Goal: Task Accomplishment & Management: Manage account settings

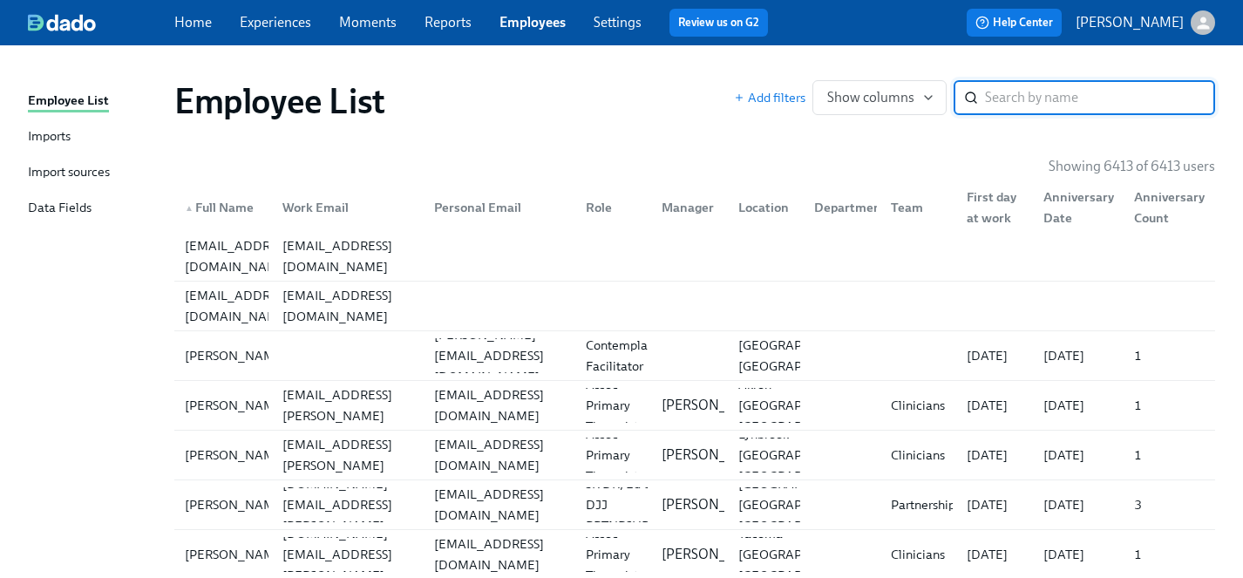
click at [287, 22] on link "Experiences" at bounding box center [275, 22] width 71 height 17
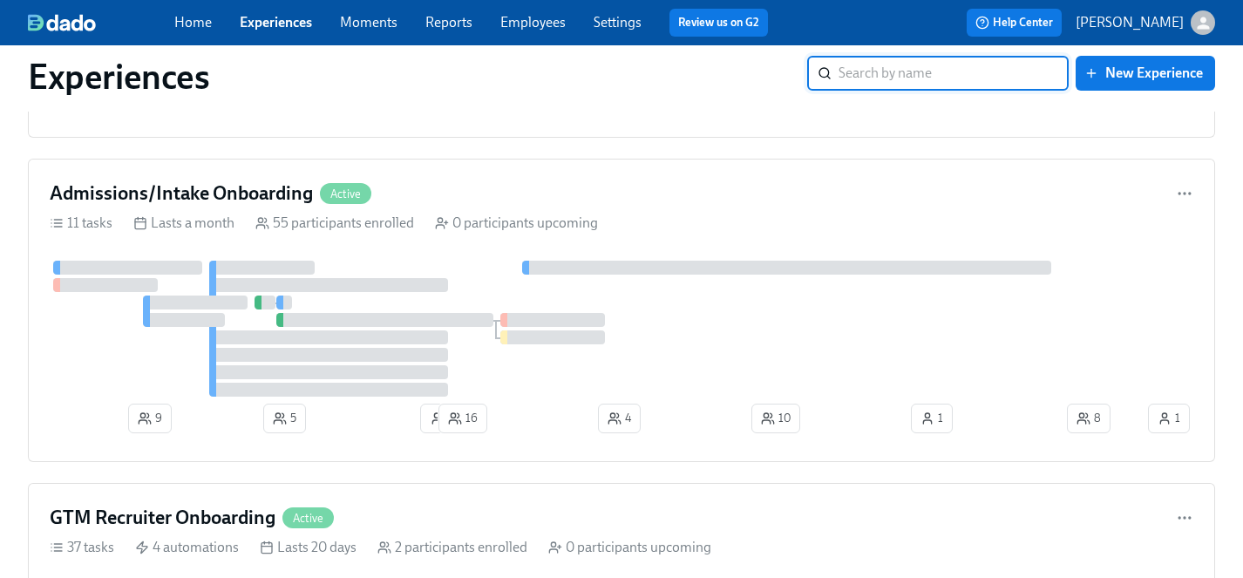
scroll to position [223, 0]
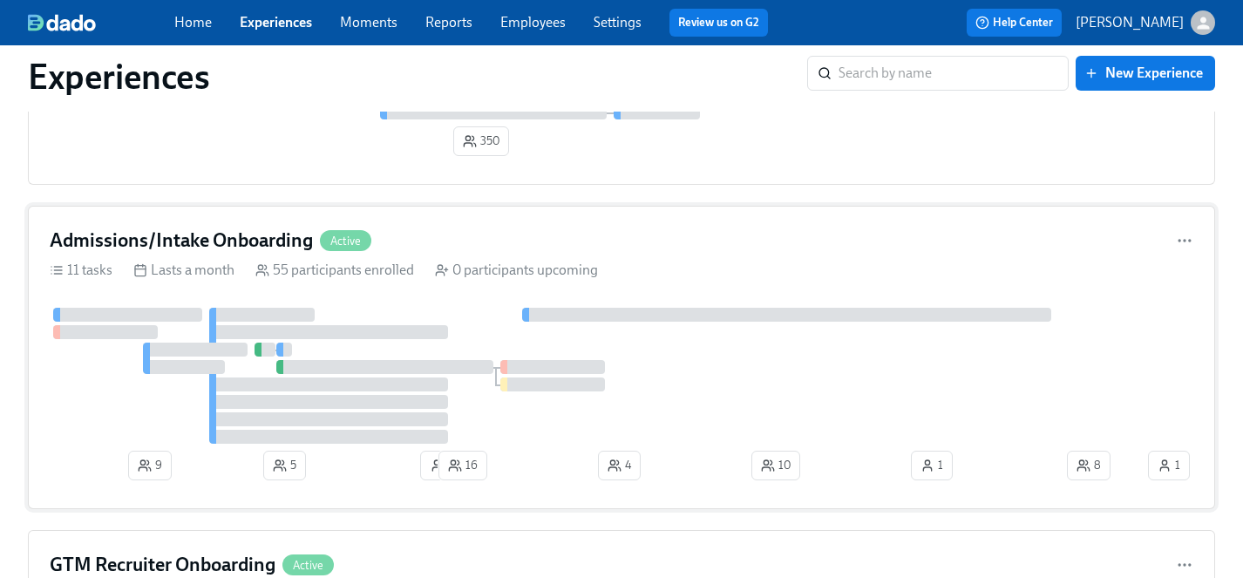
click at [698, 355] on div at bounding box center [597, 376] width 1094 height 136
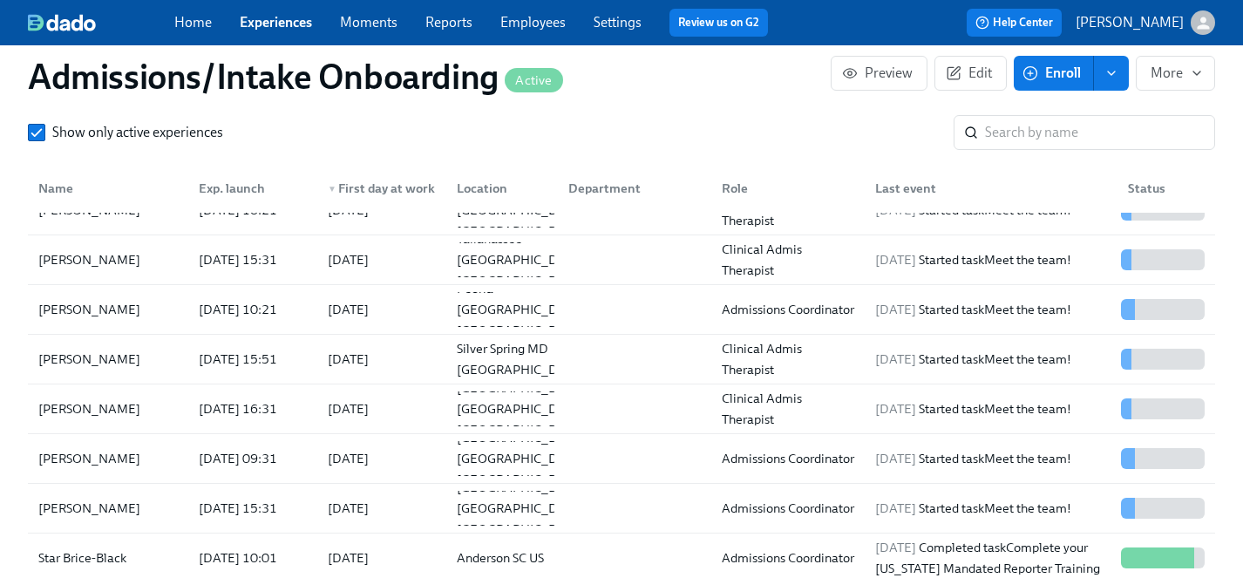
scroll to position [128, 0]
click at [1053, 126] on input "search" at bounding box center [1100, 132] width 230 height 35
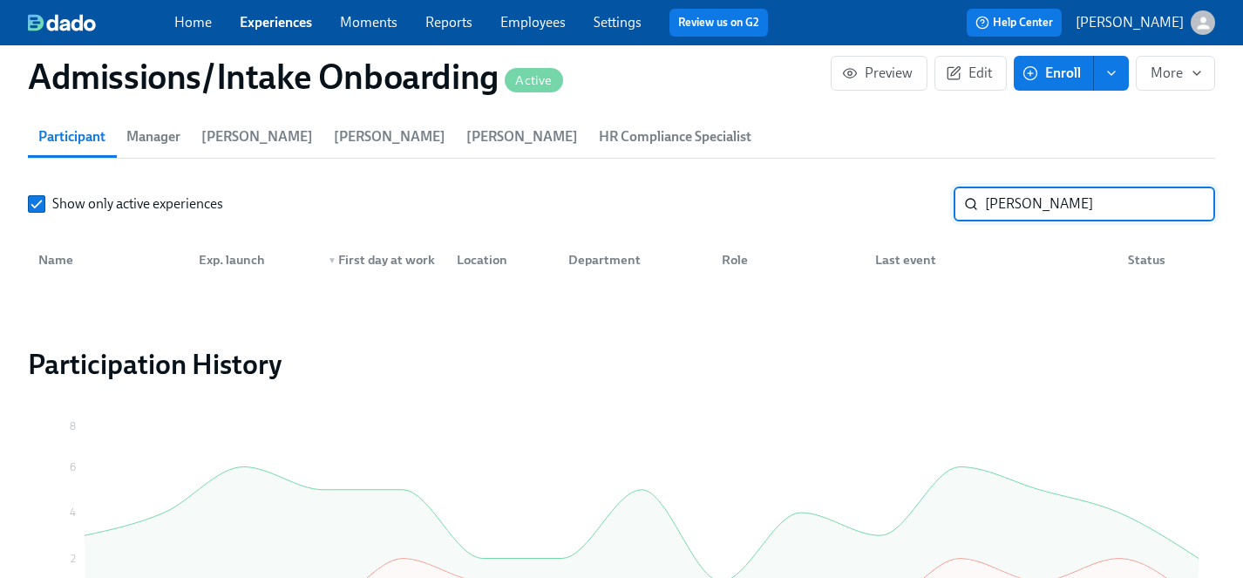
scroll to position [1488, 0]
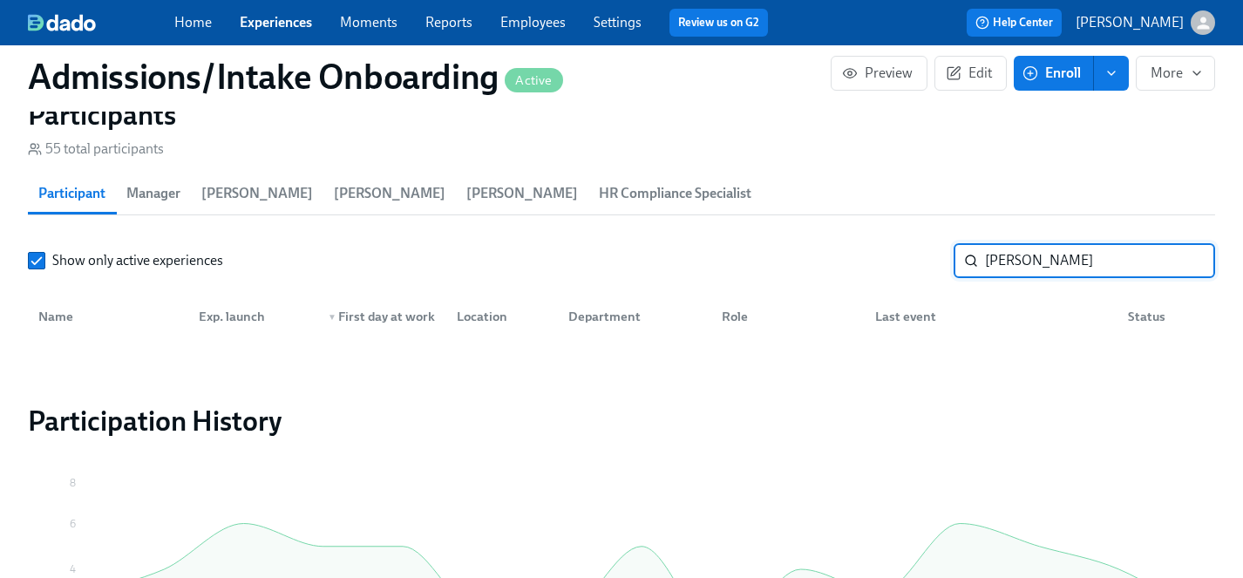
type input "[PERSON_NAME]"
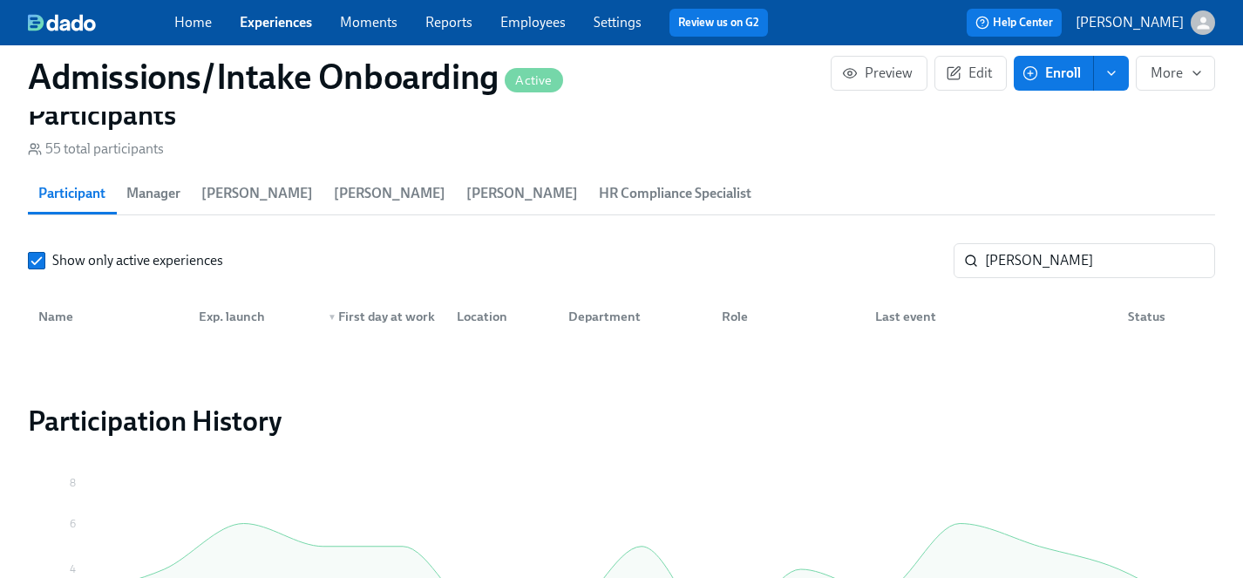
click at [1050, 74] on span "Enroll" at bounding box center [1053, 72] width 55 height 17
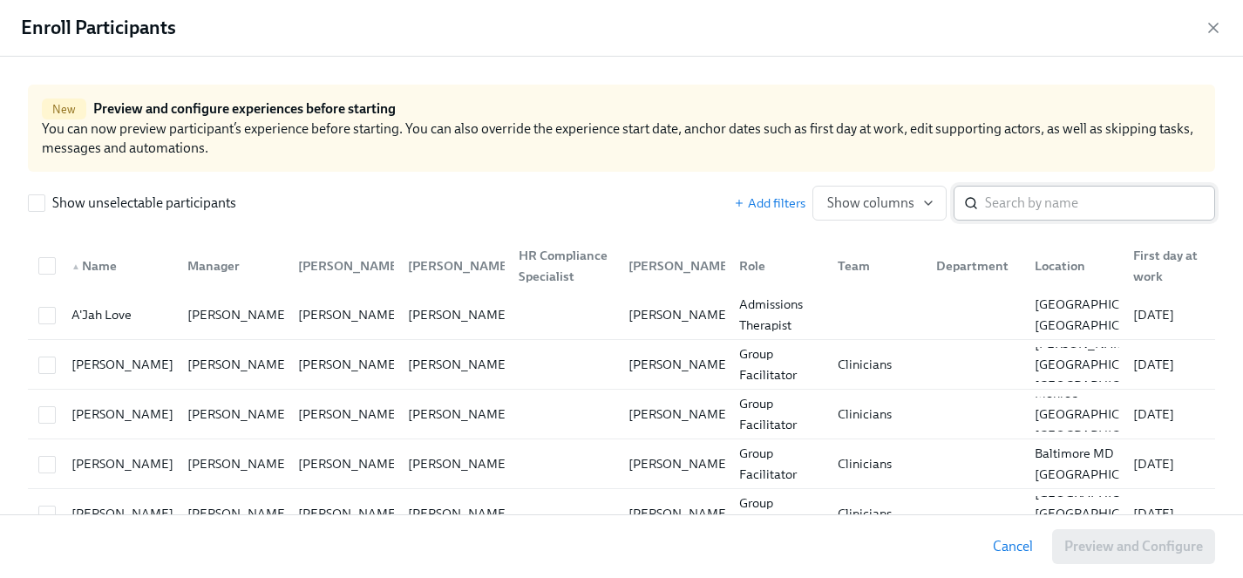
click at [1046, 201] on input "search" at bounding box center [1100, 203] width 230 height 35
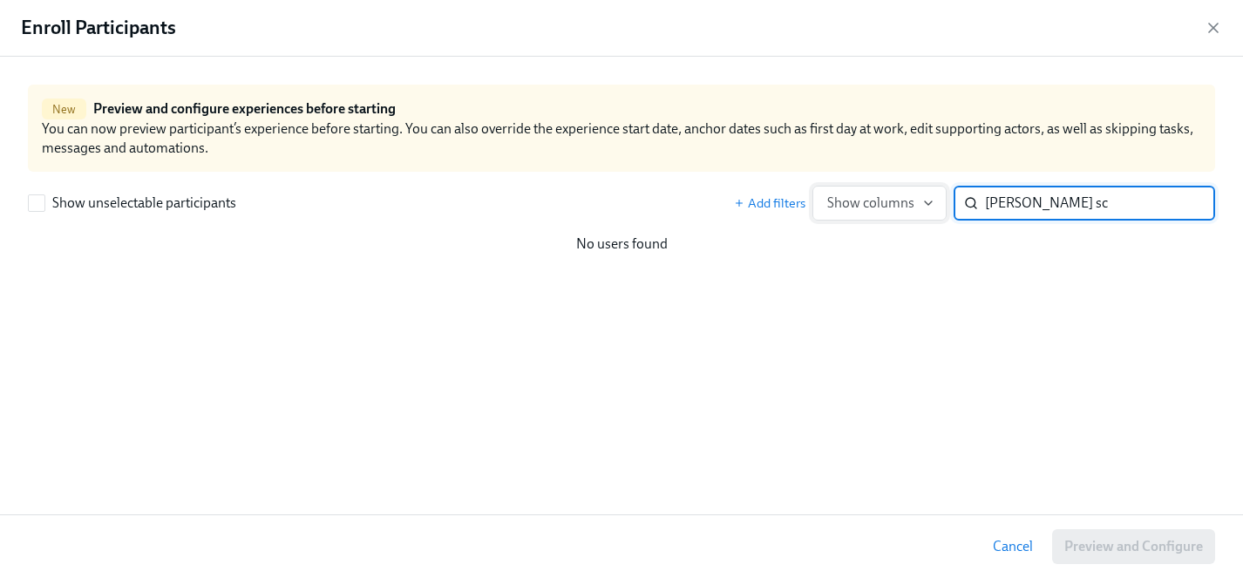
drag, startPoint x: 1067, startPoint y: 199, endPoint x: 877, endPoint y: 198, distance: 190.8
click at [877, 198] on div "Add filters Show columns [PERSON_NAME] sc ​" at bounding box center [974, 203] width 481 height 35
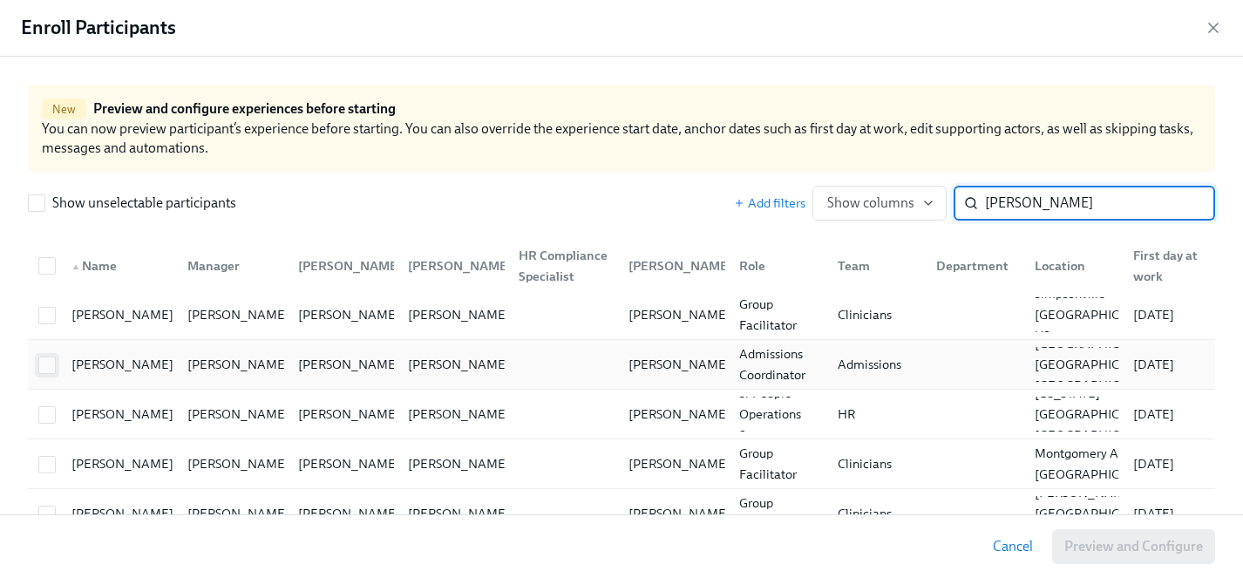
type input "[PERSON_NAME]"
click at [51, 365] on input "checkbox" at bounding box center [47, 365] width 16 height 16
checkbox input "true"
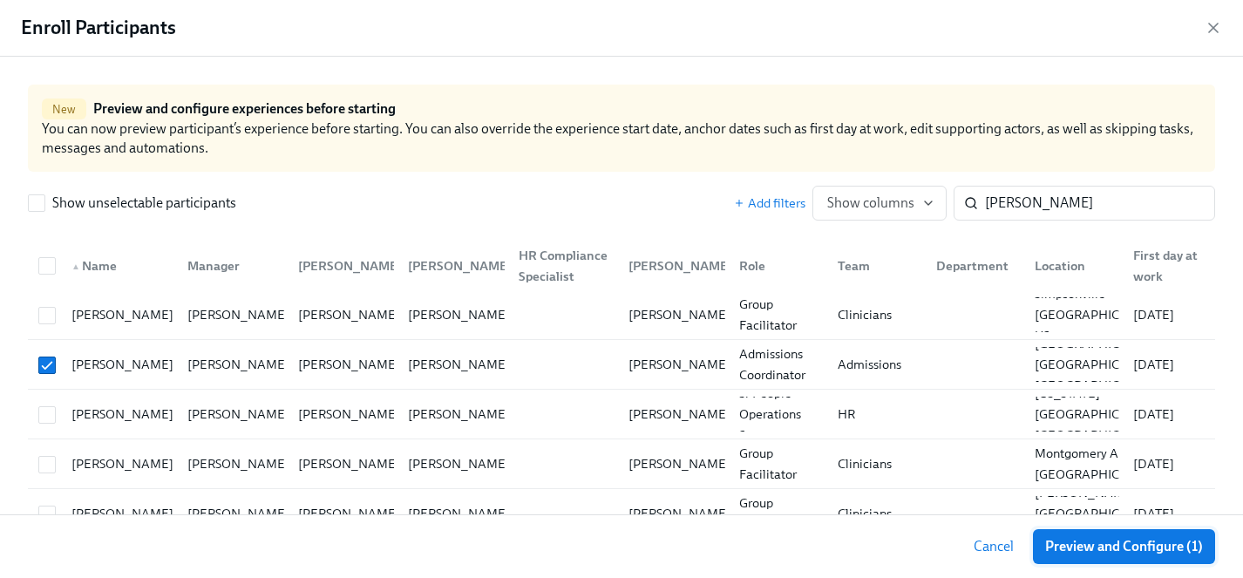
click at [1120, 541] on span "Preview and Configure (1)" at bounding box center [1124, 546] width 158 height 17
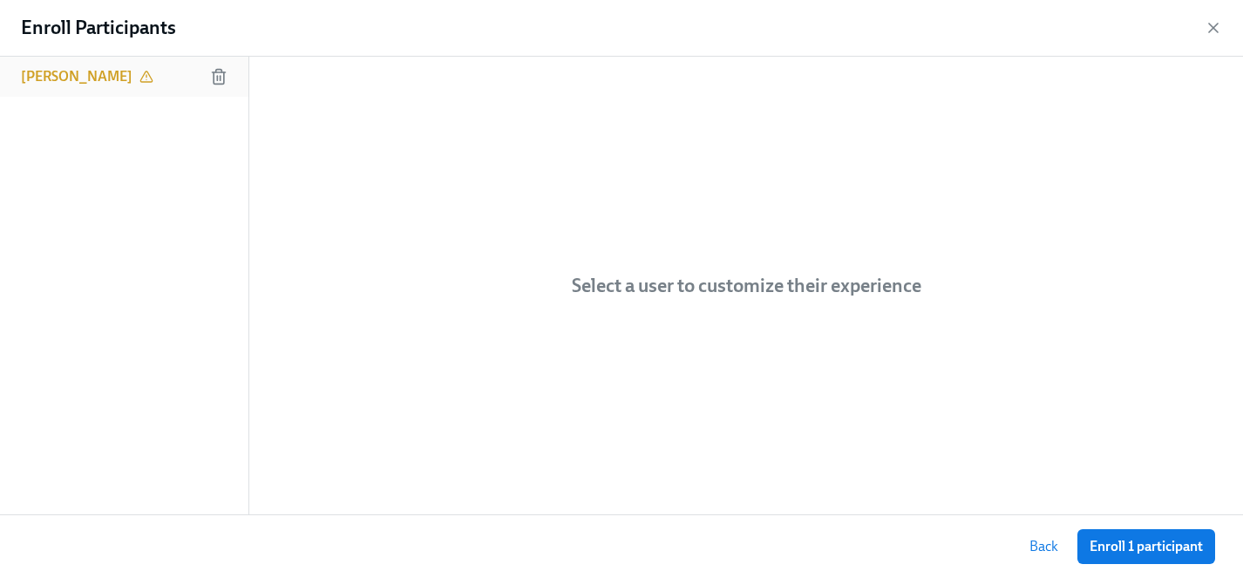
click at [43, 79] on h6 "[PERSON_NAME]" at bounding box center [77, 76] width 112 height 19
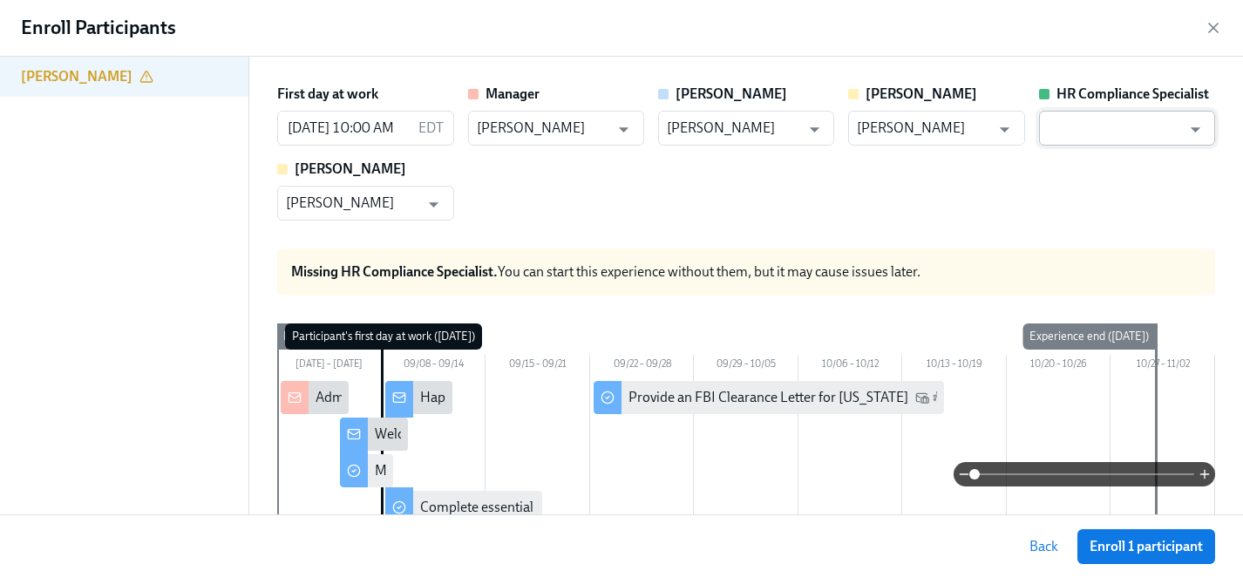
click at [1134, 133] on input "text" at bounding box center [1113, 128] width 133 height 35
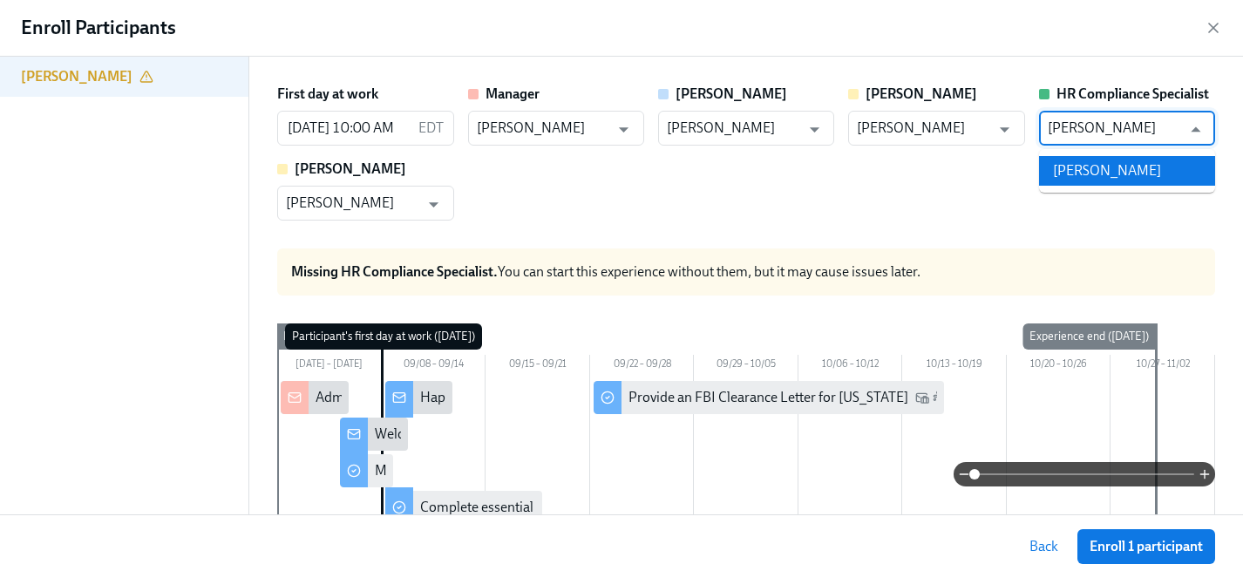
click at [1136, 165] on li "[PERSON_NAME]" at bounding box center [1127, 171] width 176 height 30
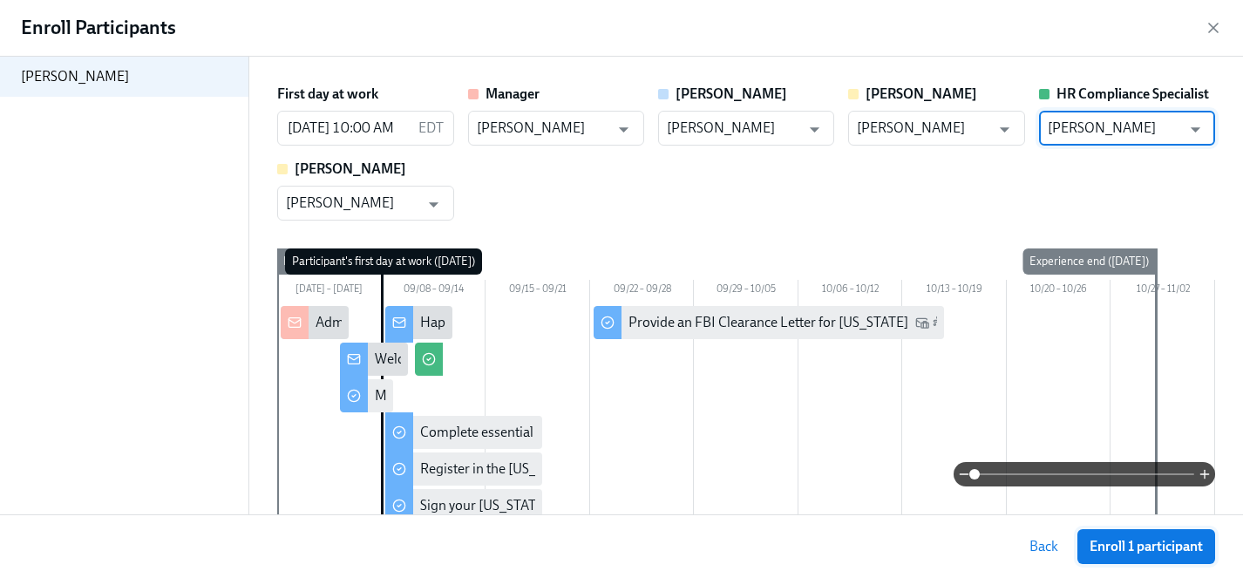
type input "[PERSON_NAME]"
click at [1109, 540] on span "Enroll 1 participant" at bounding box center [1145, 546] width 113 height 17
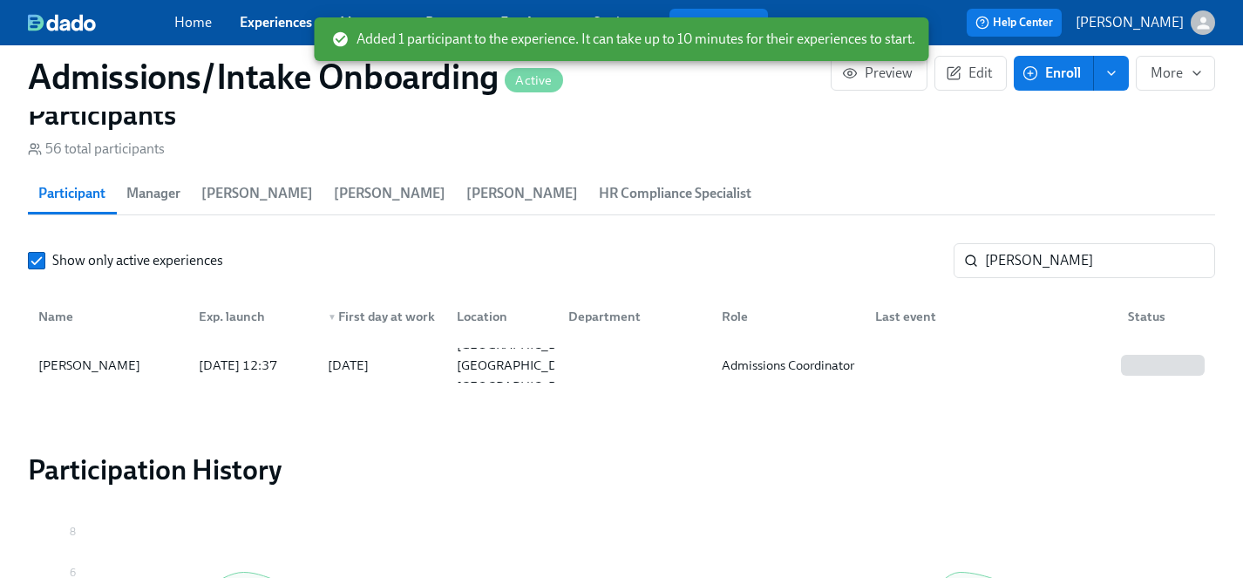
scroll to position [0, 9537]
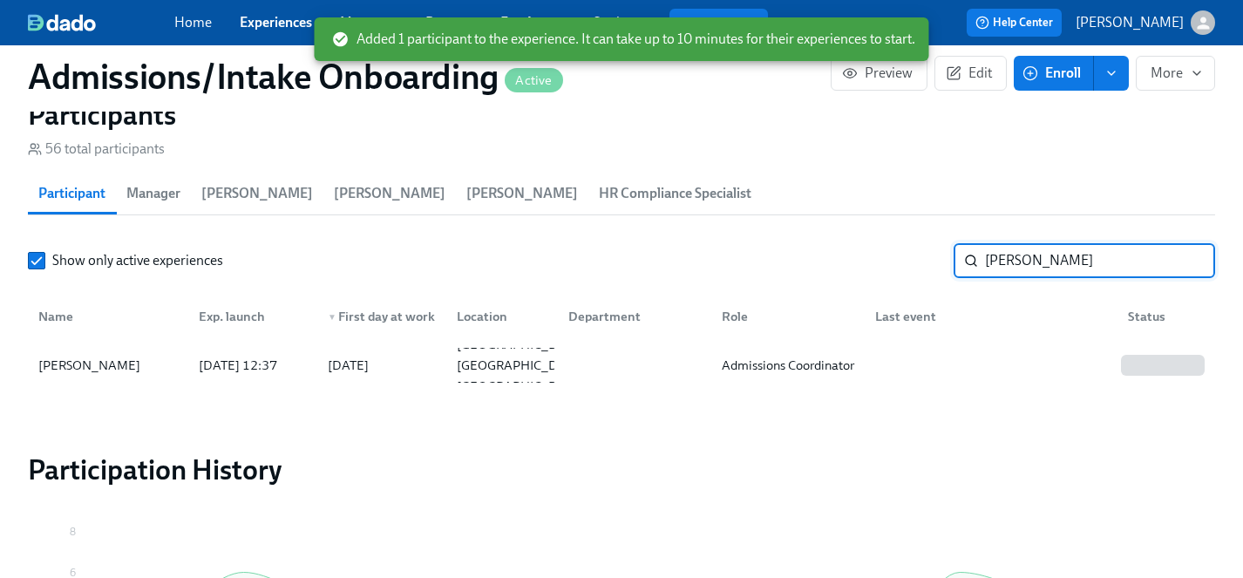
click at [1191, 260] on input "[PERSON_NAME]" at bounding box center [1100, 260] width 230 height 35
